Goal: Task Accomplishment & Management: Manage account settings

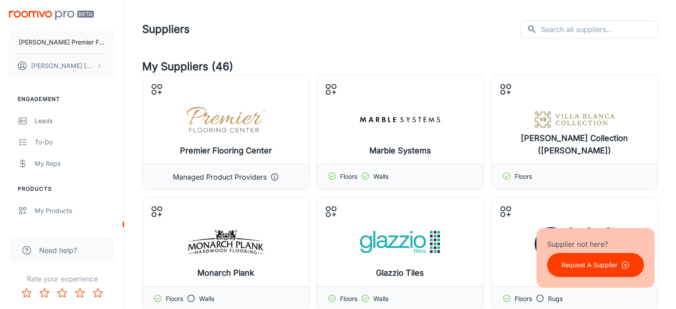
scroll to position [3487, 0]
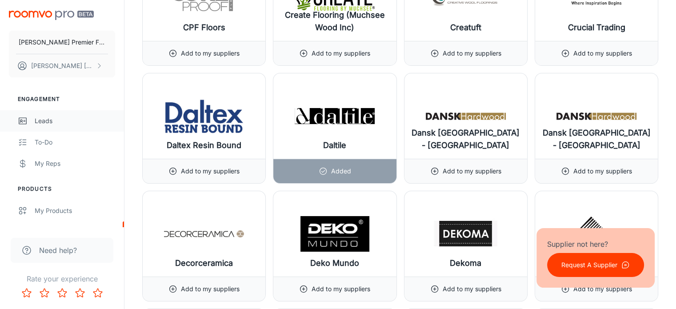
click at [41, 122] on div "Leads" at bounding box center [75, 121] width 80 height 10
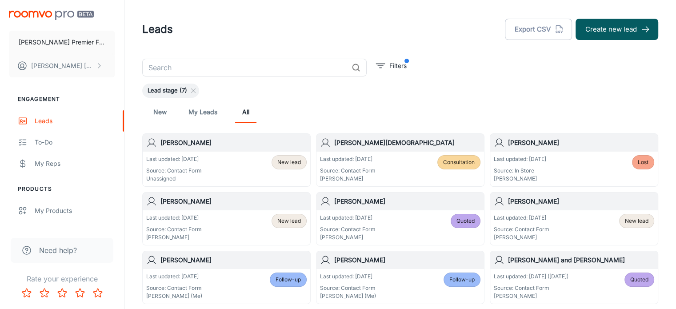
click at [231, 167] on div "Last updated: [DATE] Source: Contact Form Unassigned New lead" at bounding box center [226, 169] width 161 height 28
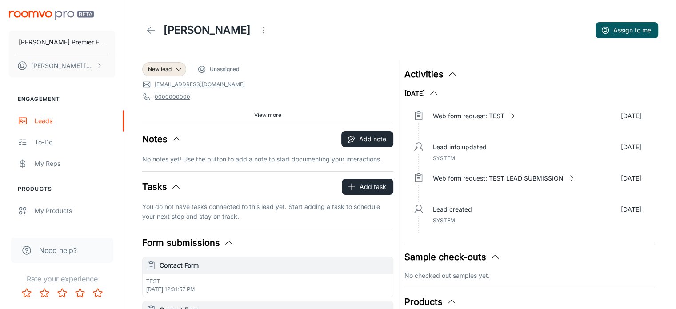
click at [258, 30] on icon "Open menu" at bounding box center [263, 30] width 11 height 11
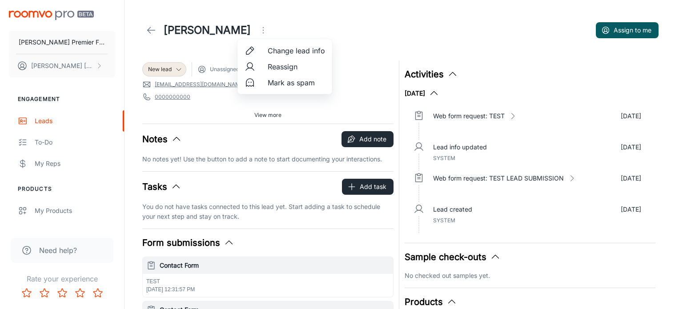
click at [282, 64] on span "Reassign" at bounding box center [296, 66] width 57 height 11
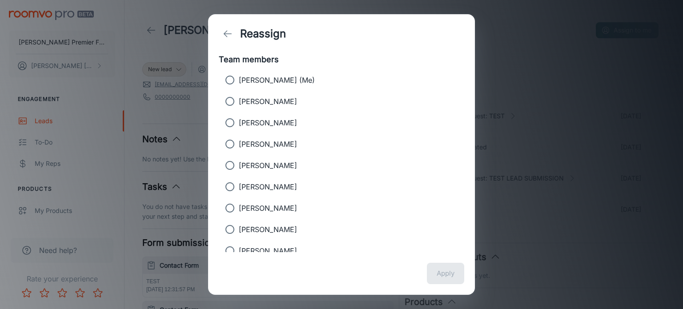
click at [232, 77] on input "[PERSON_NAME] (Me)" at bounding box center [230, 80] width 18 height 18
radio input "true"
click at [455, 270] on button "Apply" at bounding box center [445, 273] width 37 height 21
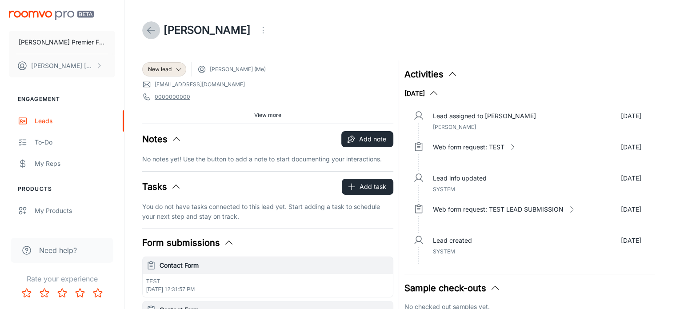
click at [150, 31] on icon at bounding box center [151, 30] width 11 height 11
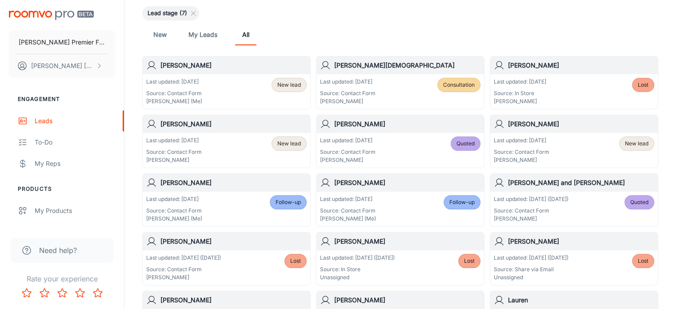
scroll to position [88, 0]
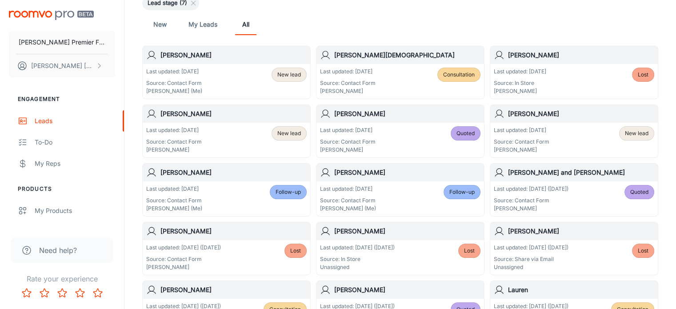
click at [180, 172] on h6 "[PERSON_NAME]" at bounding box center [234, 173] width 146 height 10
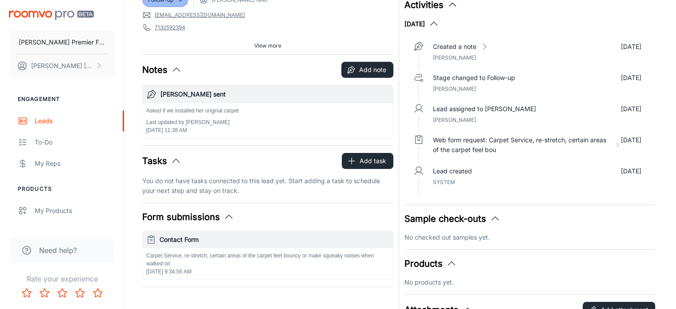
scroll to position [79, 0]
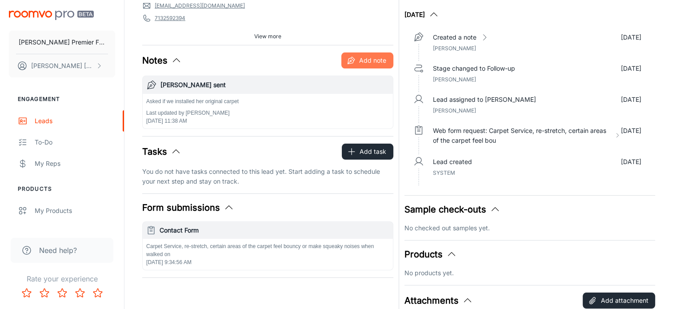
click at [361, 64] on button "Add note" at bounding box center [367, 60] width 52 height 16
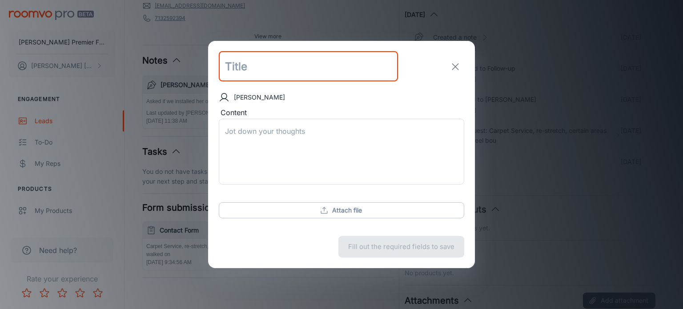
type input "T"
type input "Reply to email"
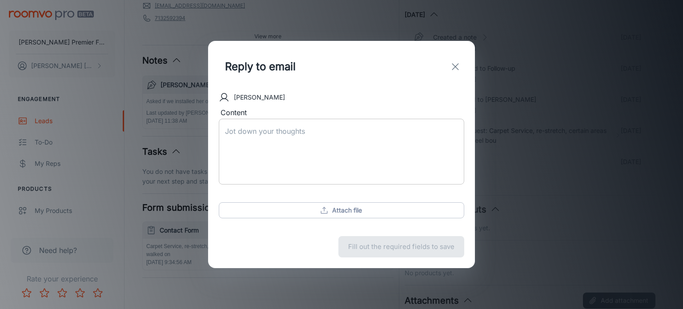
click at [241, 125] on div "x ​" at bounding box center [341, 152] width 245 height 66
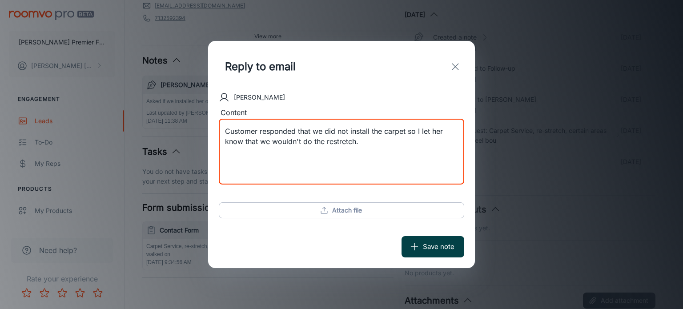
type textarea "Customer responded that we did not install the carpet so I let her know that we…"
click at [420, 245] on button "Save note" at bounding box center [432, 246] width 63 height 21
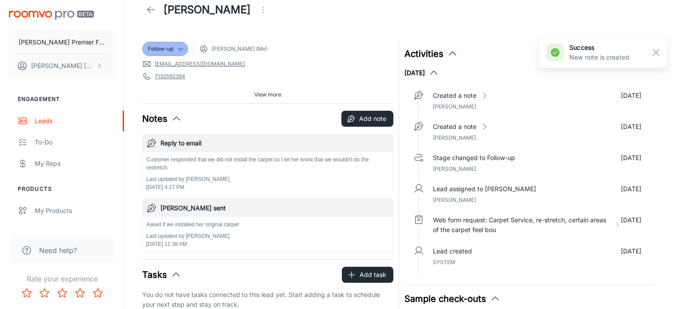
scroll to position [20, 0]
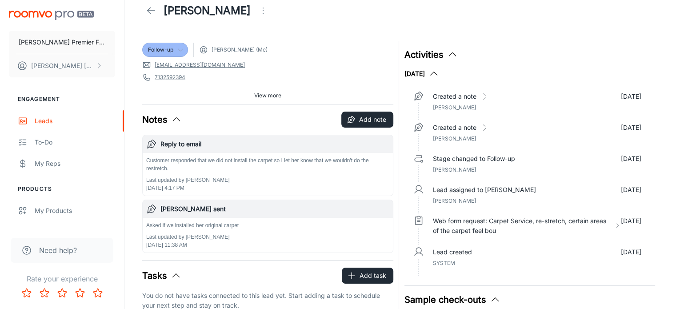
click at [180, 49] on icon at bounding box center [180, 49] width 7 height 7
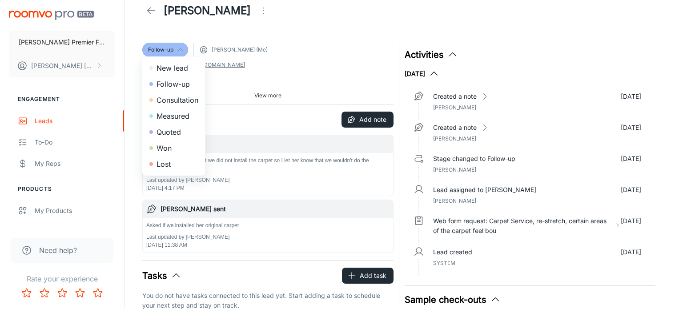
click at [162, 164] on li "Lost" at bounding box center [173, 164] width 63 height 16
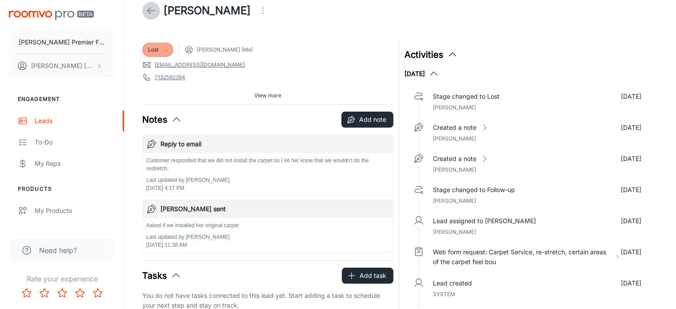
click at [149, 11] on icon at bounding box center [151, 10] width 11 height 11
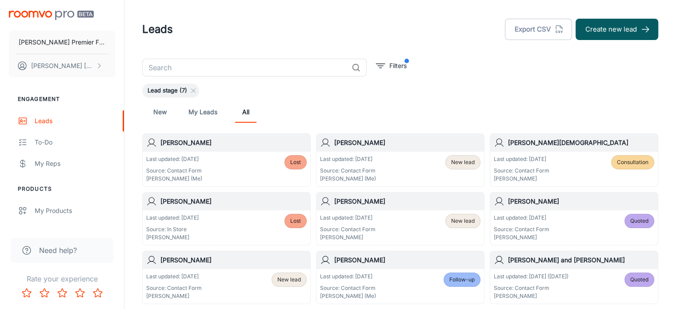
click at [193, 114] on link "My Leads" at bounding box center [203, 111] width 29 height 21
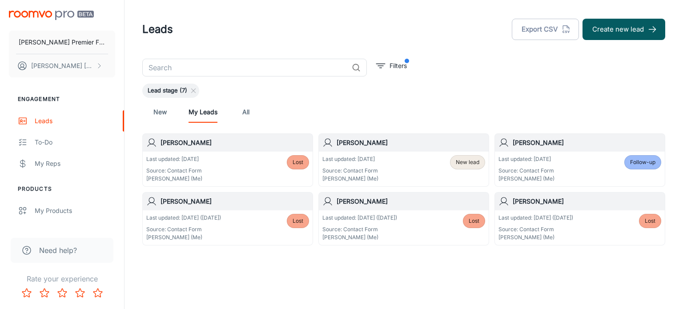
click at [462, 163] on span "New lead" at bounding box center [468, 162] width 24 height 8
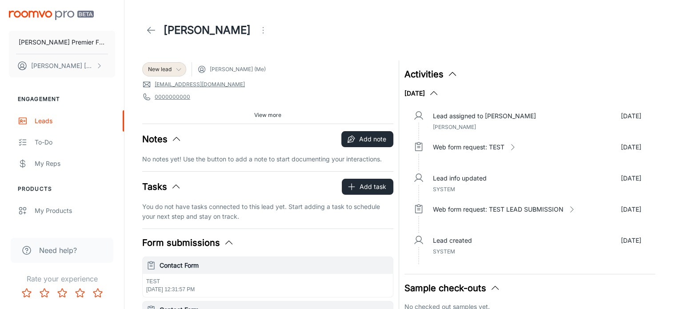
click at [180, 69] on icon at bounding box center [178, 69] width 7 height 7
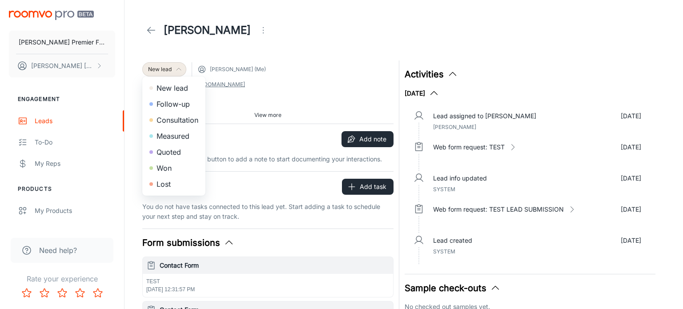
click at [173, 181] on li "Lost" at bounding box center [173, 184] width 63 height 16
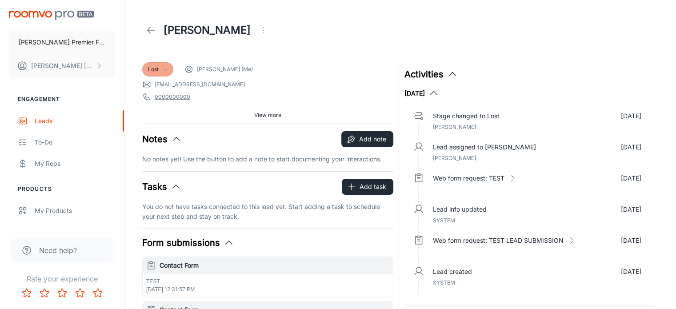
click at [148, 31] on icon at bounding box center [151, 30] width 11 height 11
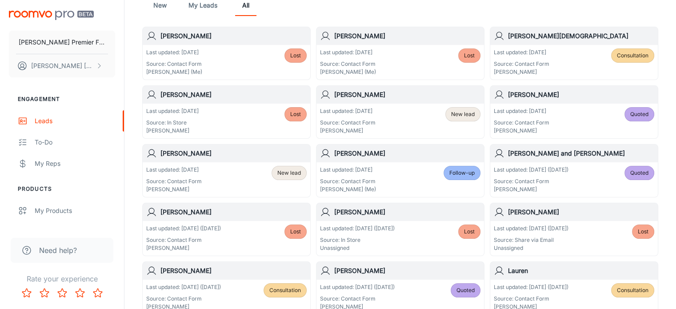
scroll to position [53, 0]
